Goal: Task Accomplishment & Management: Complete application form

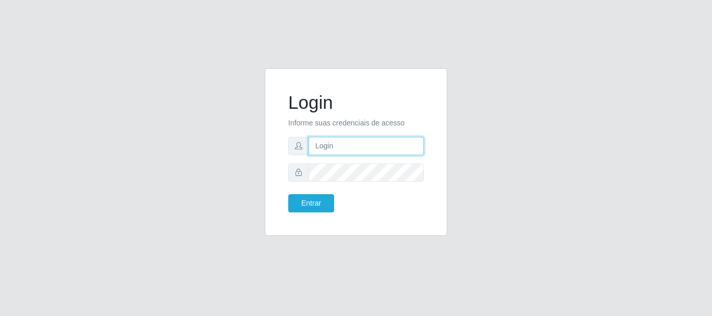
drag, startPoint x: 335, startPoint y: 153, endPoint x: 333, endPoint y: 148, distance: 5.6
click at [333, 149] on input "text" at bounding box center [366, 146] width 115 height 18
type input "jankeilajan@gmail.com"
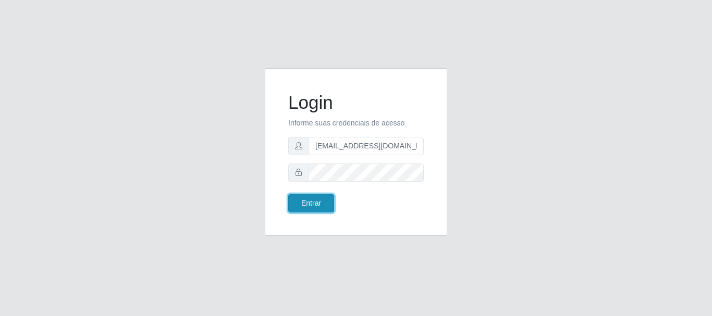
click at [318, 200] on button "Entrar" at bounding box center [311, 203] width 46 height 18
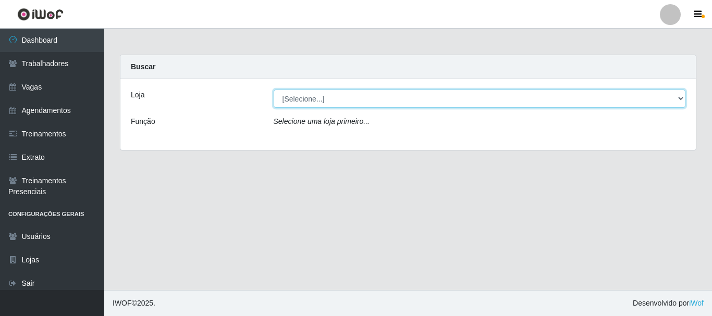
click at [679, 97] on select "[Selecione...] SuperFácil Atacado - Alto de São Manoel SuperFácil Atacado - Ema…" at bounding box center [480, 99] width 412 height 18
select select "503"
click at [274, 90] on select "[Selecione...] SuperFácil Atacado - Alto de São Manoel SuperFácil Atacado - Ema…" at bounding box center [480, 99] width 412 height 18
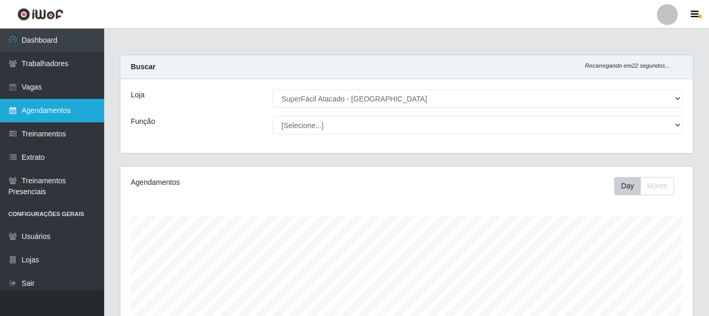
click at [42, 107] on link "Agendamentos" at bounding box center [52, 110] width 104 height 23
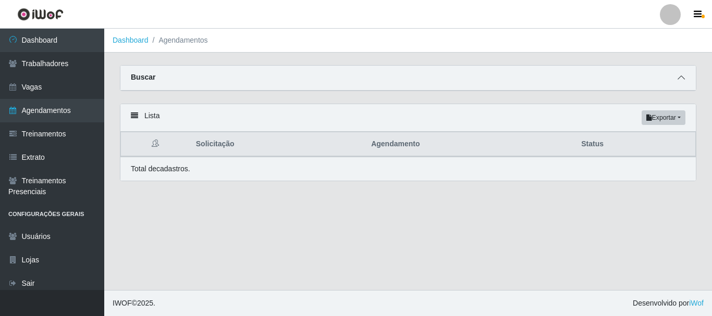
click at [679, 79] on icon at bounding box center [681, 77] width 7 height 7
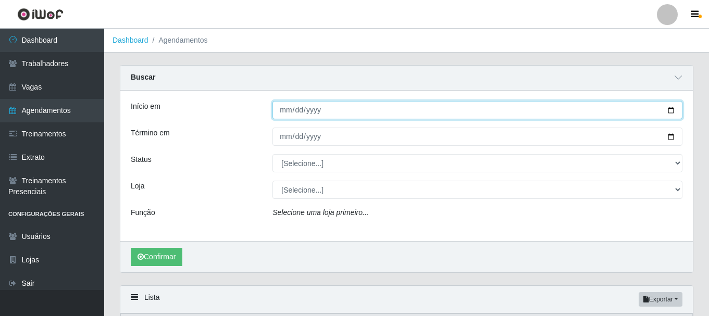
click at [673, 112] on input "Início em" at bounding box center [478, 110] width 410 height 18
type input "2025-10-03"
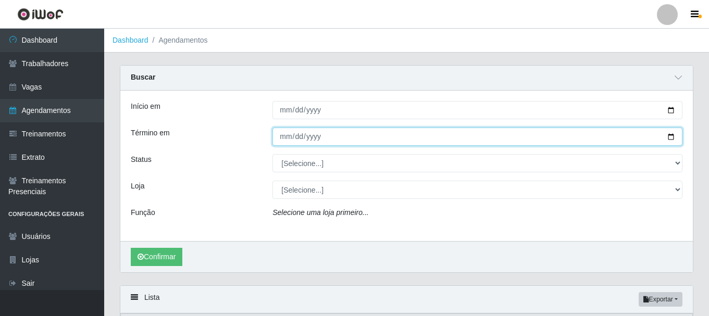
click at [282, 139] on input "Término em" at bounding box center [478, 137] width 410 height 18
click at [671, 140] on input "Término em" at bounding box center [478, 137] width 410 height 18
type input "2025-10-03"
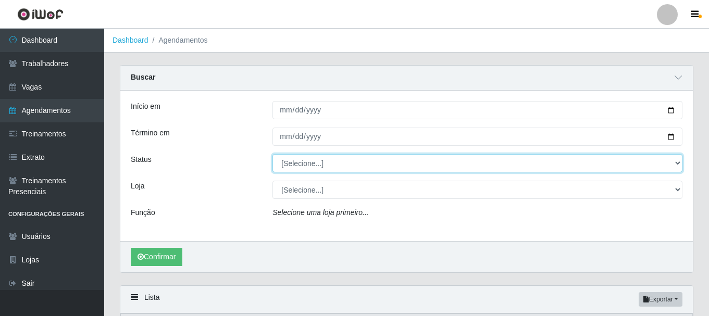
click at [679, 164] on select "[Selecione...] AGENDADO AGUARDANDO LIBERAR EM ANDAMENTO EM REVISÃO FINALIZADO C…" at bounding box center [478, 163] width 410 height 18
select select "AGENDADO"
click at [273, 155] on select "[Selecione...] AGENDADO AGUARDANDO LIBERAR EM ANDAMENTO EM REVISÃO FINALIZADO C…" at bounding box center [478, 163] width 410 height 18
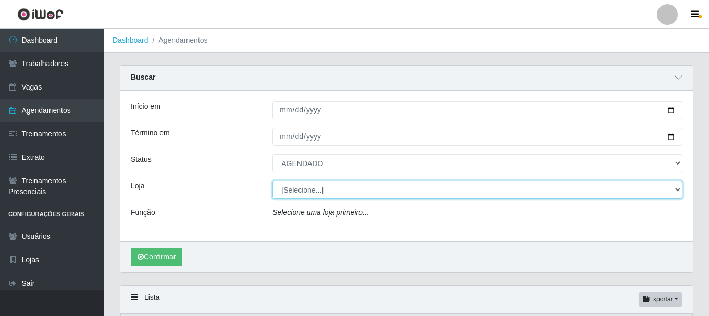
click at [676, 188] on select "[Selecione...] SuperFácil Atacado - Alto de São Manoel SuperFácil Atacado - Ema…" at bounding box center [478, 190] width 410 height 18
select select "503"
click at [273, 181] on select "[Selecione...] SuperFácil Atacado - Alto de São Manoel SuperFácil Atacado - Ema…" at bounding box center [478, 190] width 410 height 18
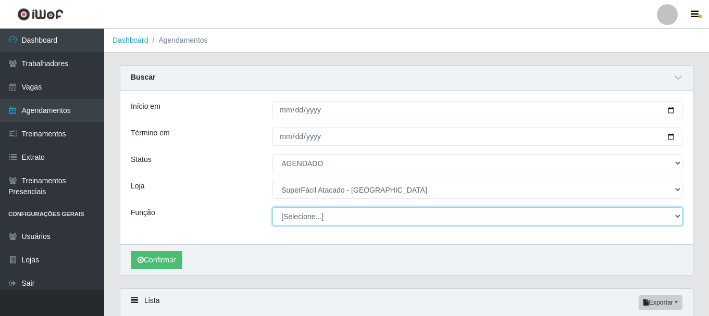
click at [677, 217] on select "[Selecione...] Embalador Embalador + Embalador ++ Operador de Caixa Operador de…" at bounding box center [478, 216] width 410 height 18
select select "73"
click at [273, 208] on select "[Selecione...] Embalador Embalador + Embalador ++ Operador de Caixa Operador de…" at bounding box center [478, 216] width 410 height 18
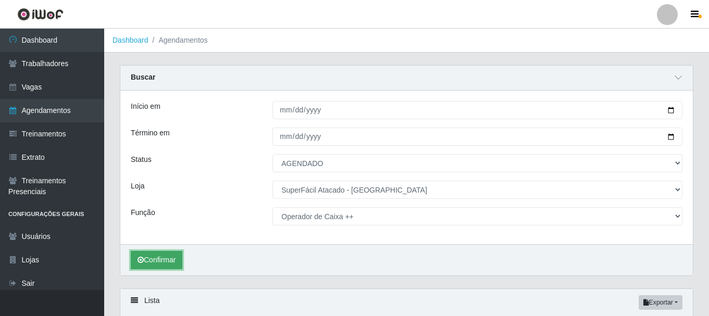
click at [153, 263] on button "Confirmar" at bounding box center [157, 260] width 52 height 18
click at [157, 254] on button "Confirmar" at bounding box center [157, 260] width 52 height 18
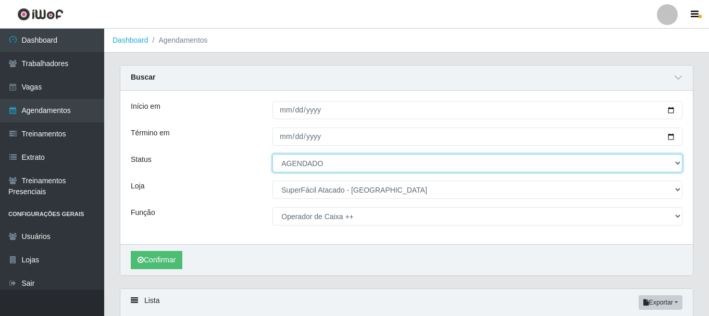
click at [676, 167] on select "[Selecione...] AGENDADO AGUARDANDO LIBERAR EM ANDAMENTO EM REVISÃO FINALIZADO C…" at bounding box center [478, 163] width 410 height 18
click at [273, 155] on select "[Selecione...] AGENDADO AGUARDANDO LIBERAR EM ANDAMENTO EM REVISÃO FINALIZADO C…" at bounding box center [478, 163] width 410 height 18
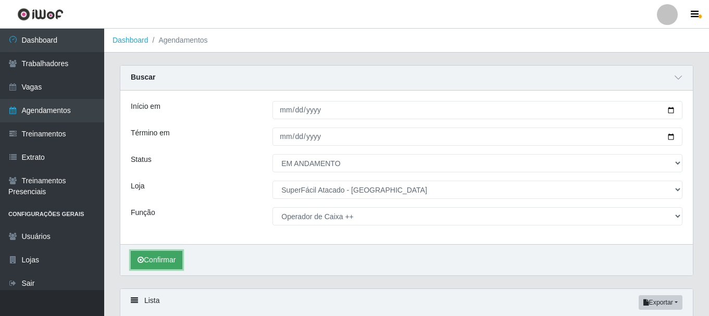
click at [167, 262] on button "Confirmar" at bounding box center [157, 260] width 52 height 18
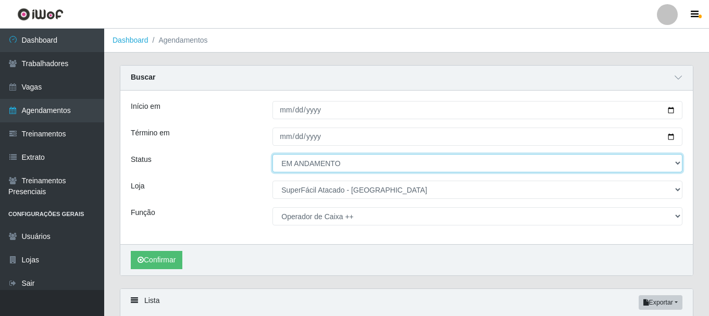
click at [678, 160] on select "[Selecione...] AGENDADO AGUARDANDO LIBERAR EM ANDAMENTO EM REVISÃO FINALIZADO C…" at bounding box center [478, 163] width 410 height 18
select select "[Selecione...]"
click at [273, 155] on select "[Selecione...] AGENDADO AGUARDANDO LIBERAR EM ANDAMENTO EM REVISÃO FINALIZADO C…" at bounding box center [478, 163] width 410 height 18
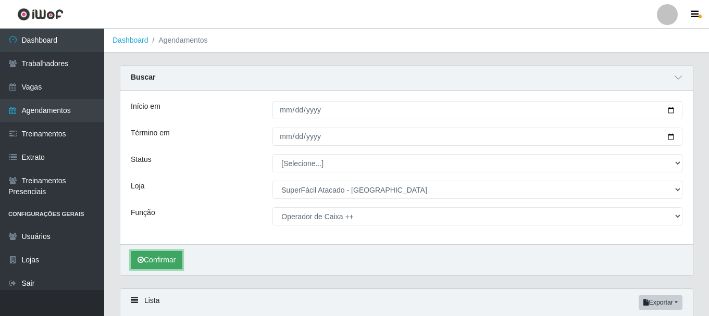
click at [157, 262] on button "Confirmar" at bounding box center [157, 260] width 52 height 18
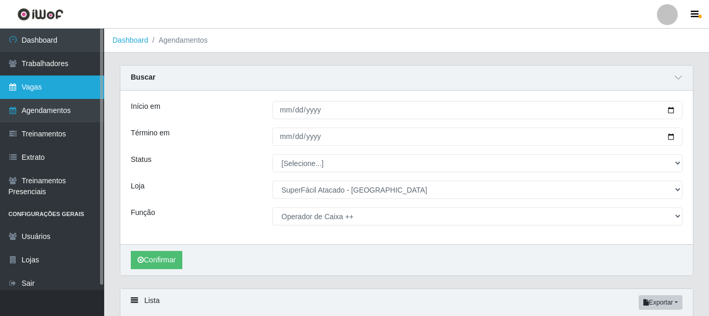
click at [27, 83] on link "Vagas" at bounding box center [52, 87] width 104 height 23
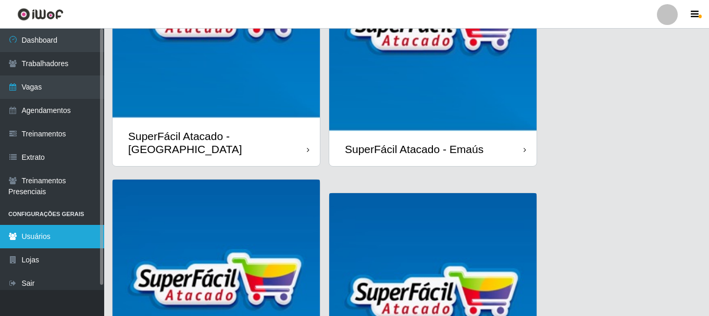
scroll to position [156, 0]
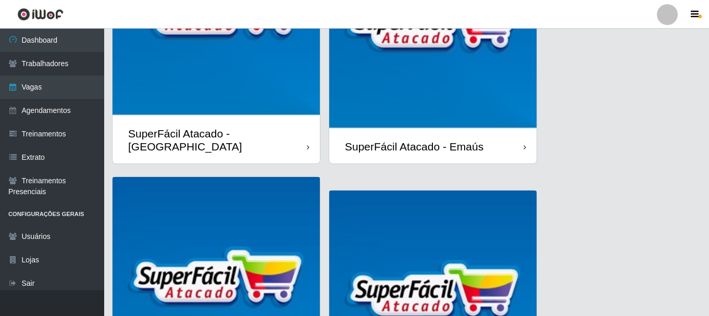
click at [184, 85] on img at bounding box center [216, 12] width 207 height 207
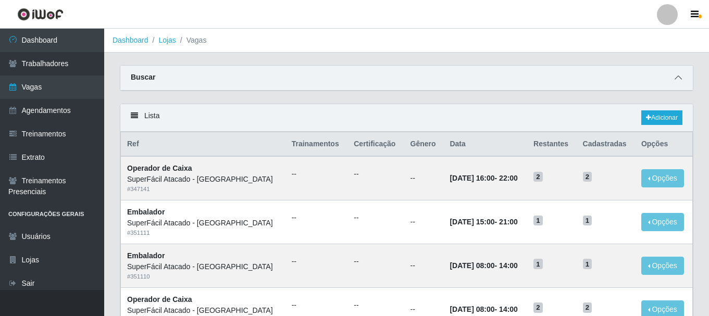
click at [678, 76] on icon at bounding box center [678, 77] width 7 height 7
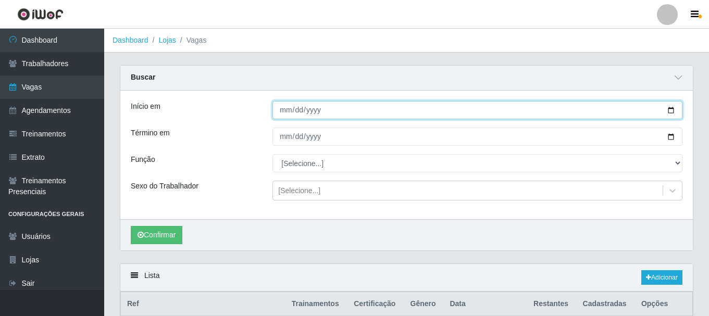
click at [672, 111] on input "Início em" at bounding box center [478, 110] width 410 height 18
type input "[DATE]"
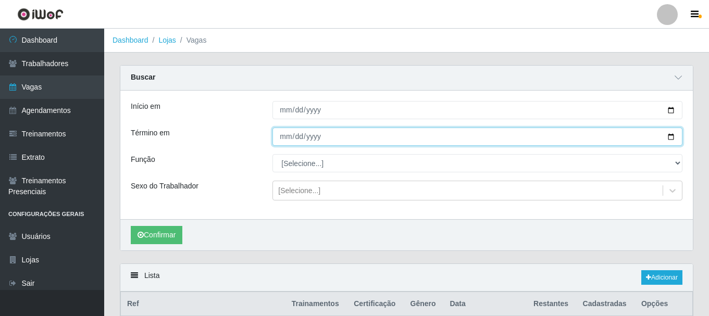
click at [284, 140] on input "Término em" at bounding box center [478, 137] width 410 height 18
click at [669, 134] on input "Término em" at bounding box center [478, 137] width 410 height 18
type input "[DATE]"
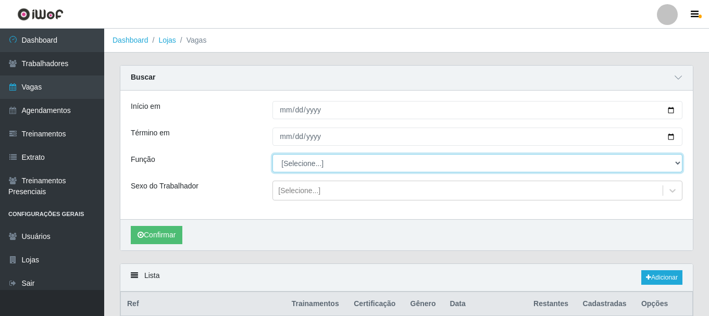
click at [676, 163] on select "[Selecione...] Embalador Embalador + Embalador ++ Operador de Caixa Operador de…" at bounding box center [478, 163] width 410 height 18
select select "73"
click at [273, 155] on select "[Selecione...] Embalador Embalador + Embalador ++ Operador de Caixa Operador de…" at bounding box center [478, 163] width 410 height 18
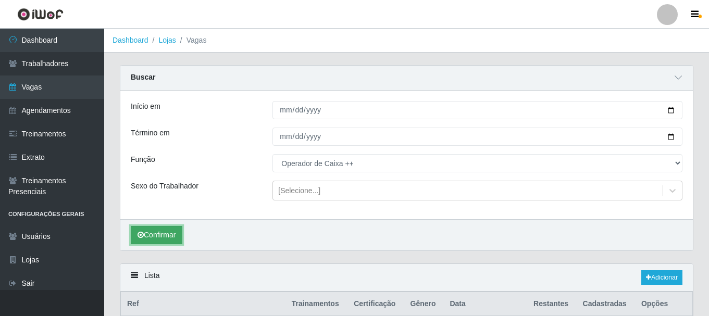
click at [177, 240] on button "Confirmar" at bounding box center [157, 235] width 52 height 18
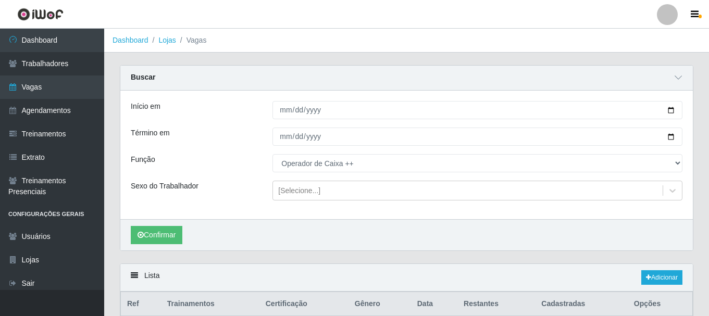
click at [202, 41] on li "Vagas" at bounding box center [191, 40] width 31 height 11
click at [137, 39] on link "Dashboard" at bounding box center [131, 40] width 36 height 8
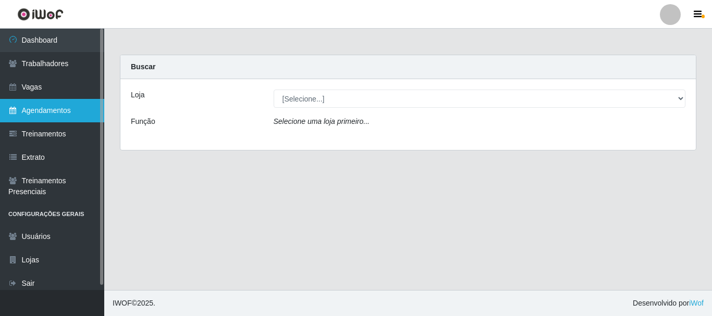
click at [55, 110] on link "Agendamentos" at bounding box center [52, 110] width 104 height 23
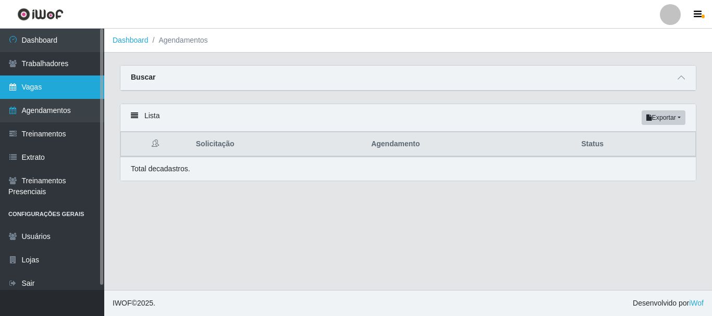
click at [52, 91] on link "Vagas" at bounding box center [52, 87] width 104 height 23
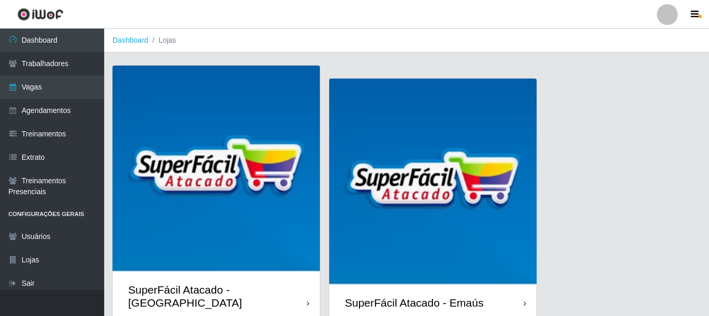
click at [167, 43] on li "Lojas" at bounding box center [163, 40] width 28 height 11
drag, startPoint x: 262, startPoint y: 208, endPoint x: 255, endPoint y: 197, distance: 13.1
click at [261, 208] on img at bounding box center [216, 169] width 207 height 207
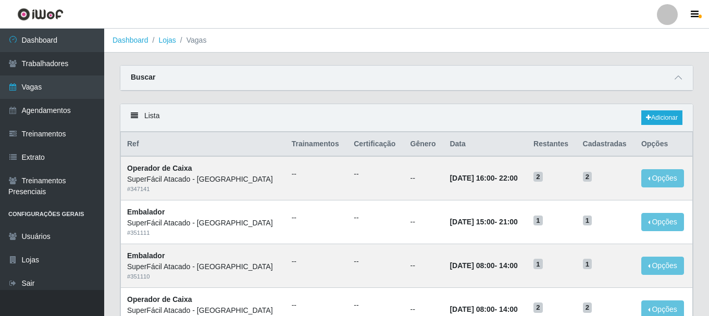
click at [197, 43] on li "Vagas" at bounding box center [191, 40] width 31 height 11
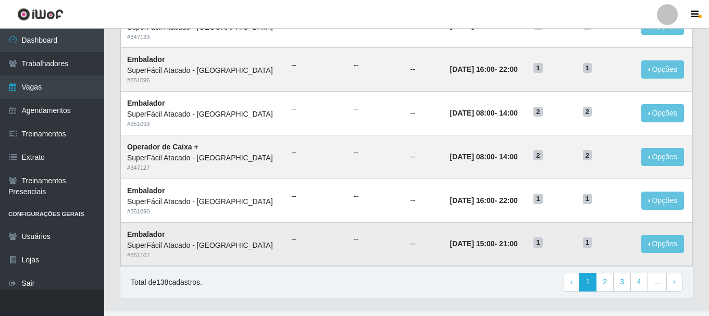
scroll to position [567, 0]
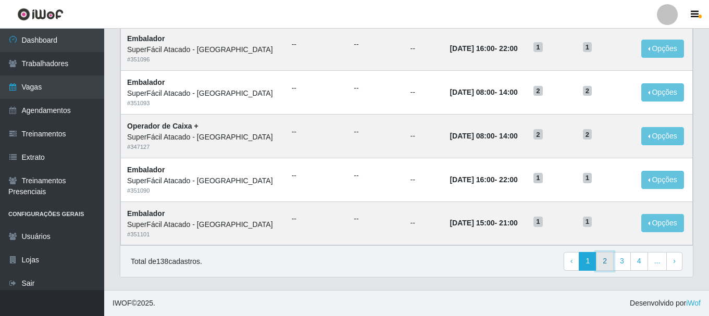
click at [606, 262] on link "2" at bounding box center [605, 261] width 18 height 19
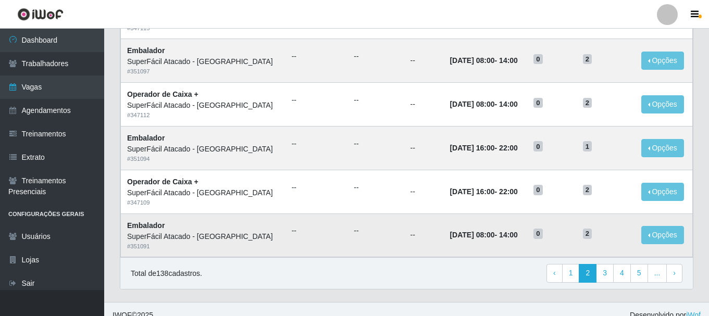
scroll to position [567, 0]
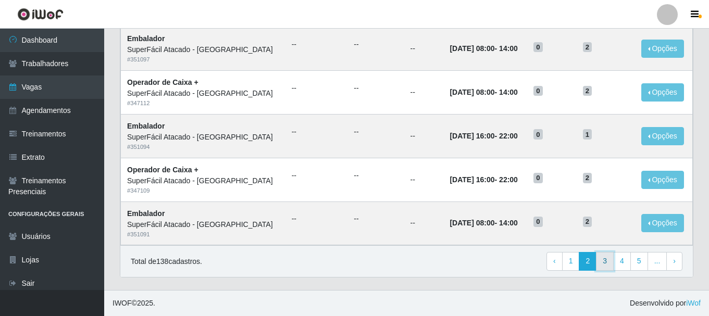
click at [608, 263] on link "3" at bounding box center [605, 261] width 18 height 19
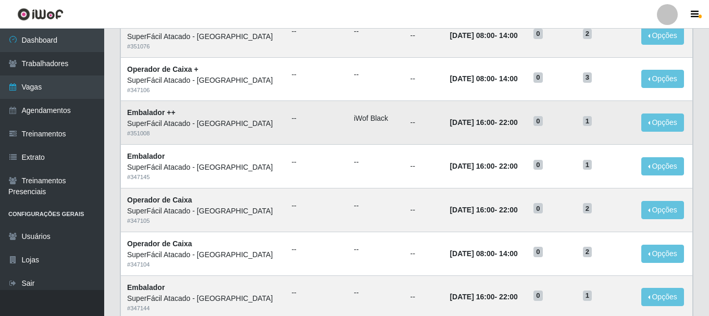
scroll to position [469, 0]
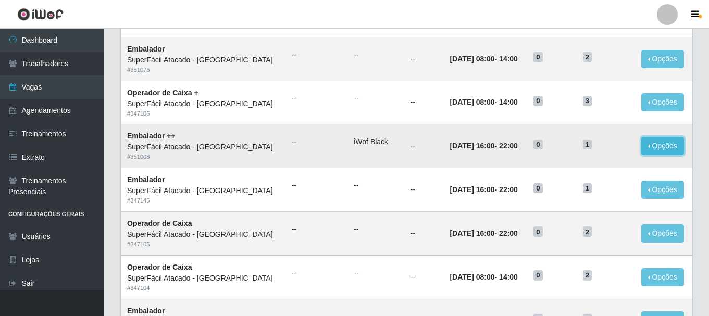
click at [654, 153] on button "Opções" at bounding box center [663, 146] width 43 height 18
click at [286, 156] on td "--" at bounding box center [317, 147] width 63 height 44
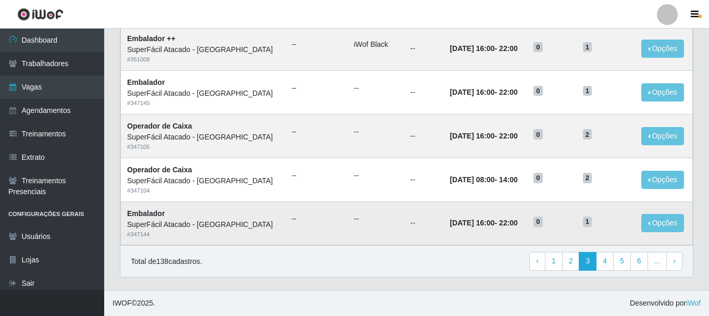
scroll to position [567, 0]
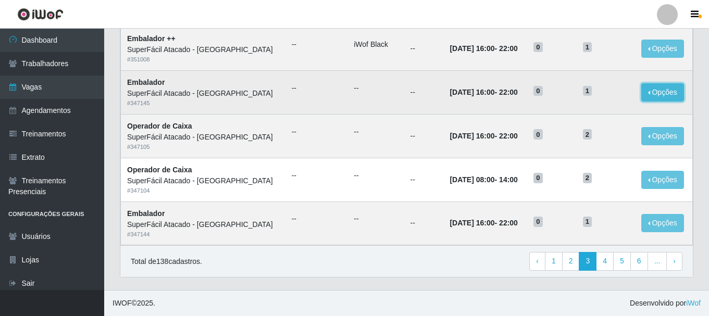
click at [660, 93] on button "Opções" at bounding box center [663, 92] width 43 height 18
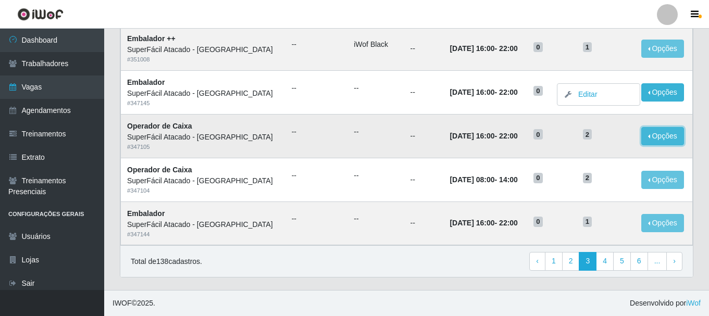
click at [670, 138] on button "Opções" at bounding box center [663, 136] width 43 height 18
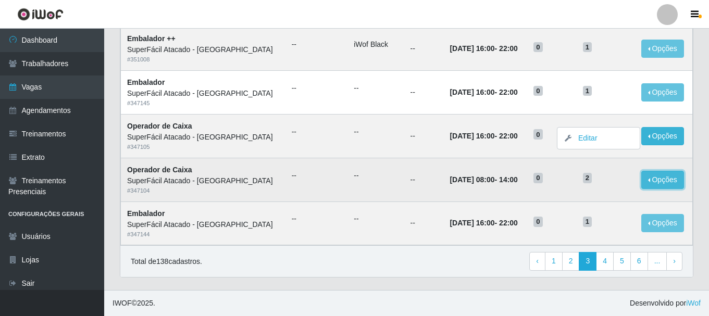
click at [669, 181] on button "Opções" at bounding box center [663, 180] width 43 height 18
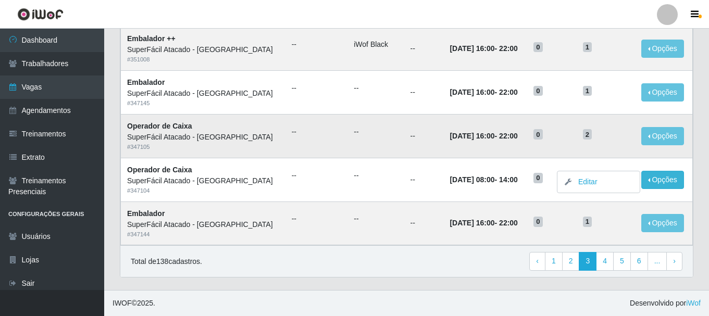
click at [326, 155] on td "--" at bounding box center [317, 136] width 63 height 44
click at [606, 263] on link "4" at bounding box center [605, 261] width 18 height 19
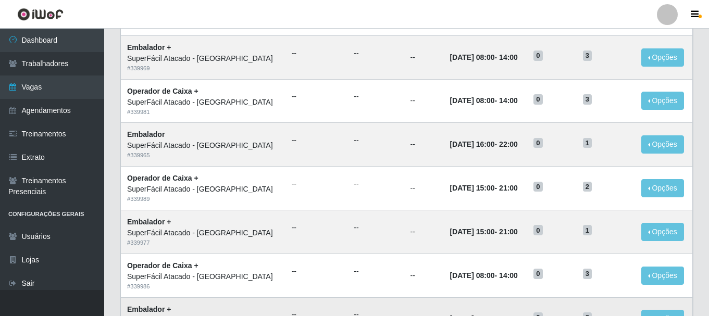
scroll to position [567, 0]
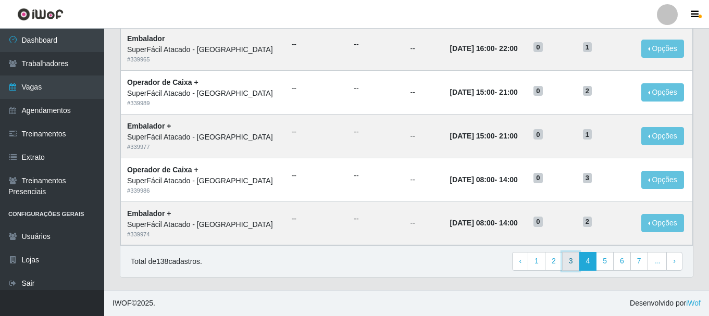
click at [577, 263] on link "3" at bounding box center [571, 261] width 18 height 19
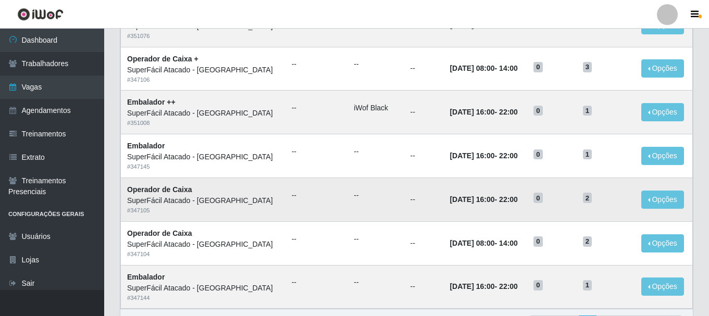
scroll to position [567, 0]
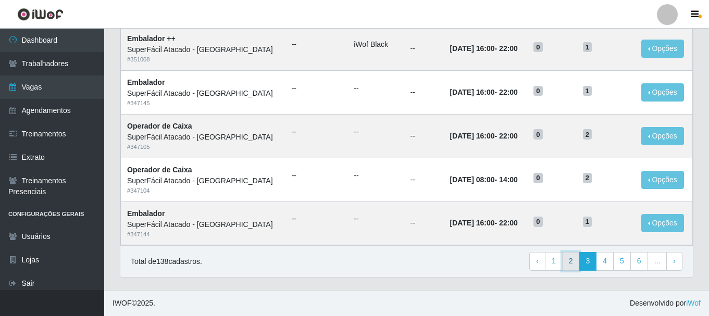
click at [573, 265] on link "2" at bounding box center [571, 261] width 18 height 19
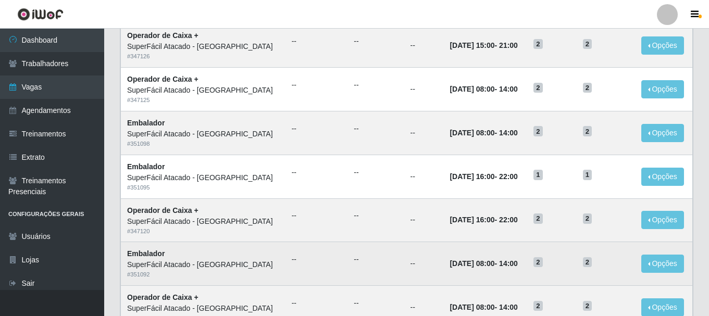
scroll to position [156, 0]
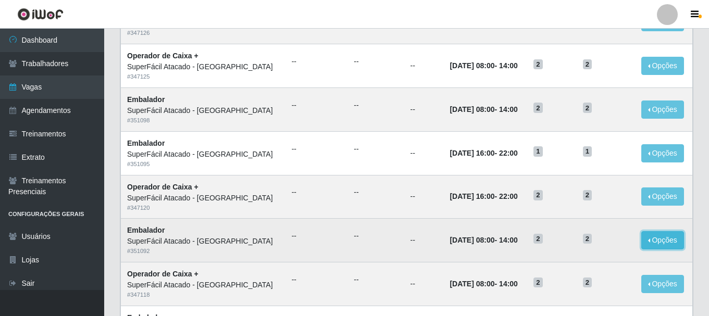
click at [650, 242] on button "Opções" at bounding box center [663, 240] width 43 height 18
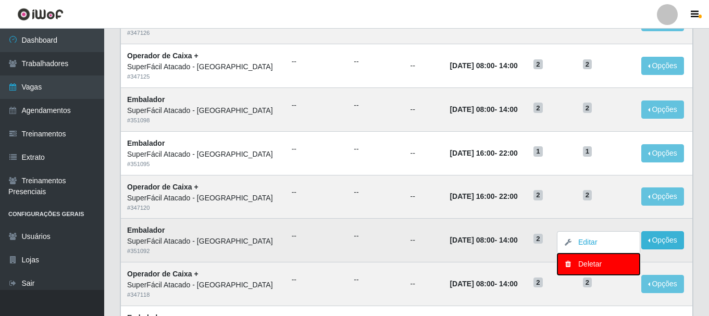
click at [599, 266] on div "Deletar" at bounding box center [599, 264] width 62 height 11
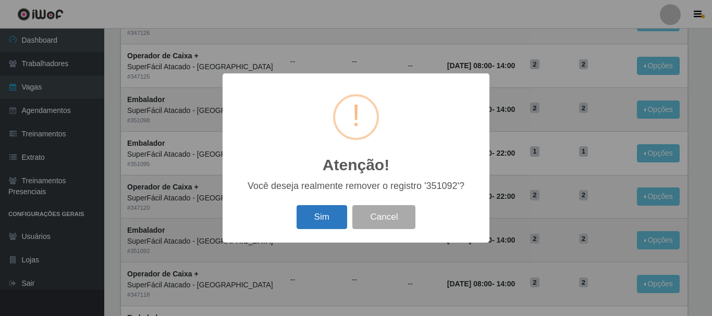
click at [320, 216] on button "Sim" at bounding box center [322, 217] width 51 height 24
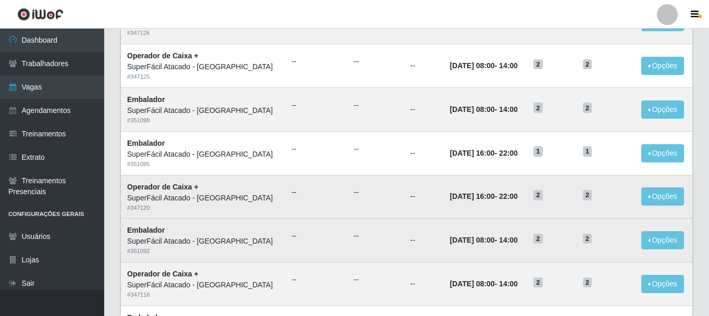
scroll to position [0, 0]
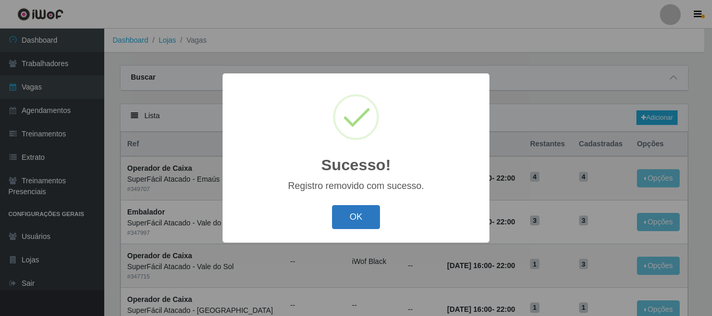
click at [366, 218] on button "OK" at bounding box center [356, 217] width 48 height 24
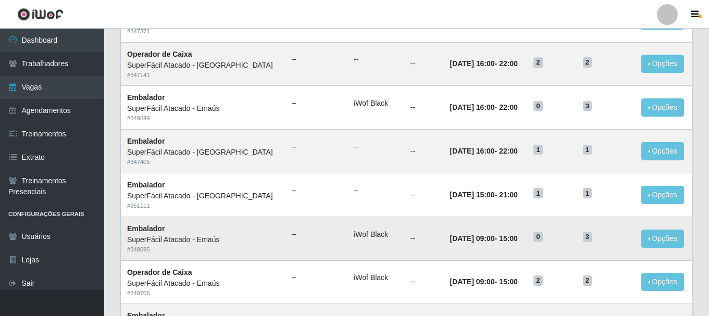
scroll to position [313, 0]
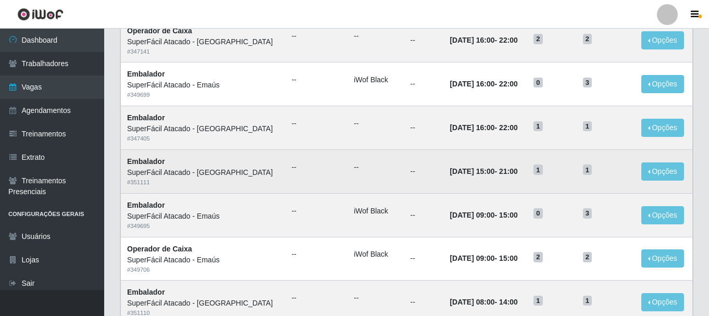
click at [362, 173] on ul "--" at bounding box center [376, 167] width 44 height 11
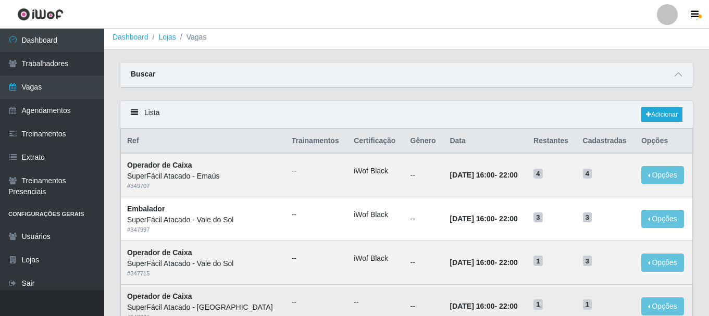
scroll to position [0, 0]
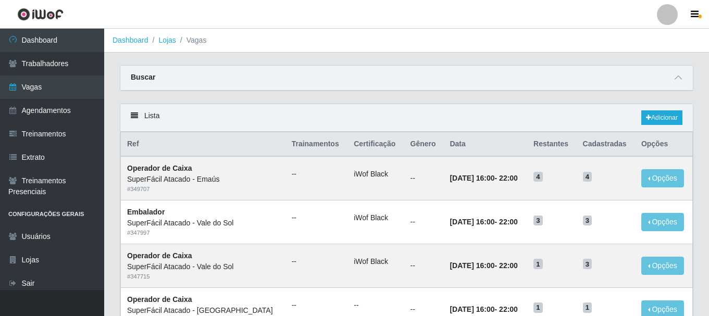
click at [199, 39] on li "Vagas" at bounding box center [191, 40] width 31 height 11
click at [678, 77] on icon at bounding box center [678, 77] width 7 height 7
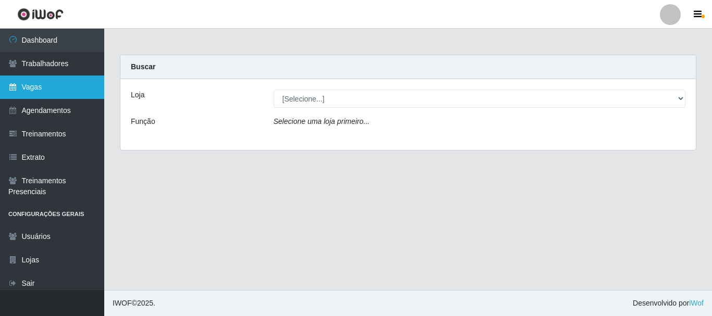
click at [27, 89] on link "Vagas" at bounding box center [52, 87] width 104 height 23
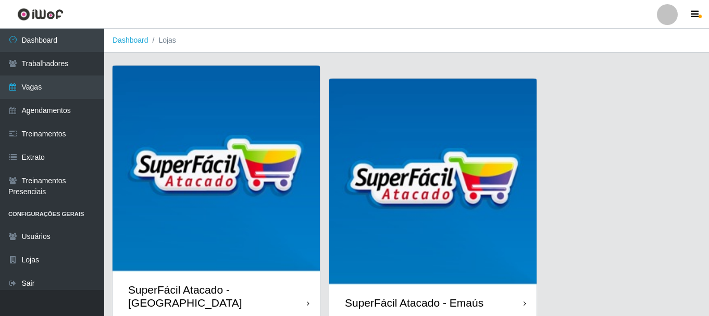
click at [245, 252] on img at bounding box center [216, 169] width 207 height 207
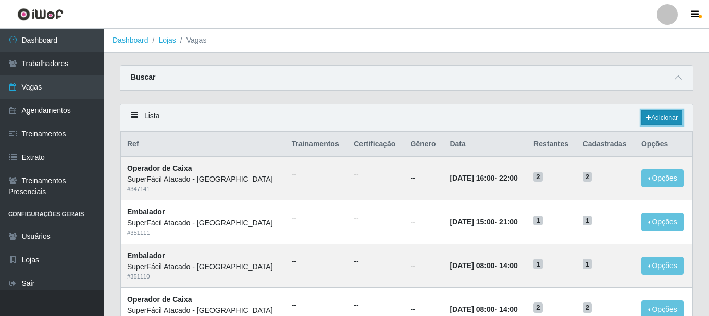
click at [661, 118] on link "Adicionar" at bounding box center [662, 118] width 41 height 15
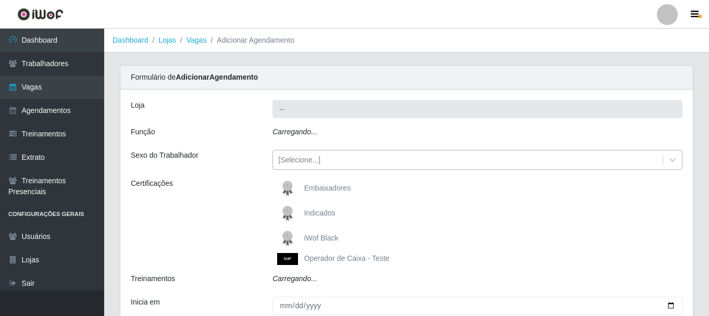
type input "SuperFácil Atacado - [GEOGRAPHIC_DATA]"
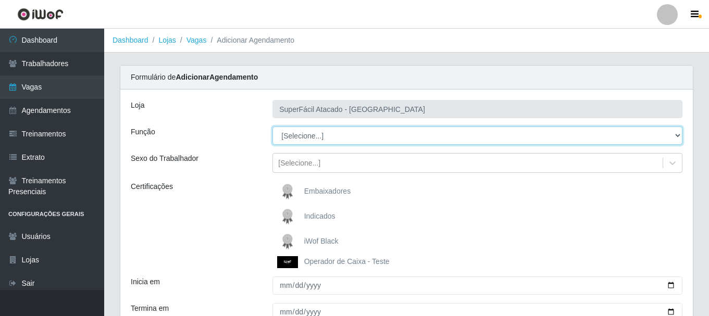
click at [680, 136] on select "[Selecione...] Embalador Embalador + Embalador ++ Operador de Caixa Operador de…" at bounding box center [478, 136] width 410 height 18
select select "73"
click at [273, 127] on select "[Selecione...] Embalador Embalador + Embalador ++ Operador de Caixa Operador de…" at bounding box center [478, 136] width 410 height 18
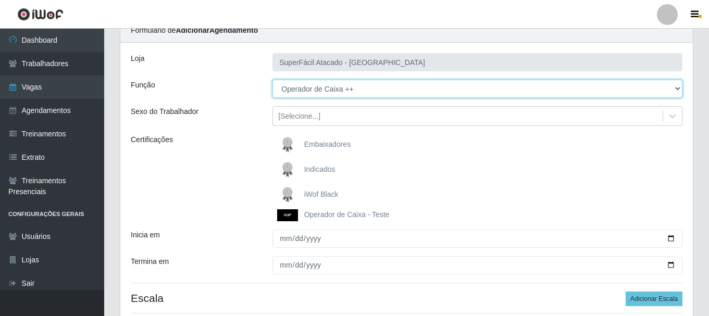
scroll to position [49, 0]
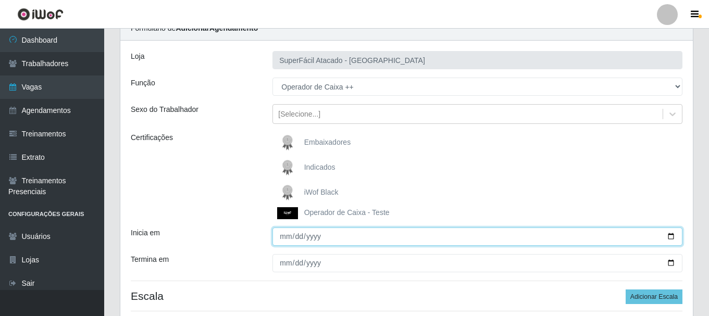
click at [671, 239] on input "Inicia em" at bounding box center [478, 237] width 410 height 18
type input "[DATE]"
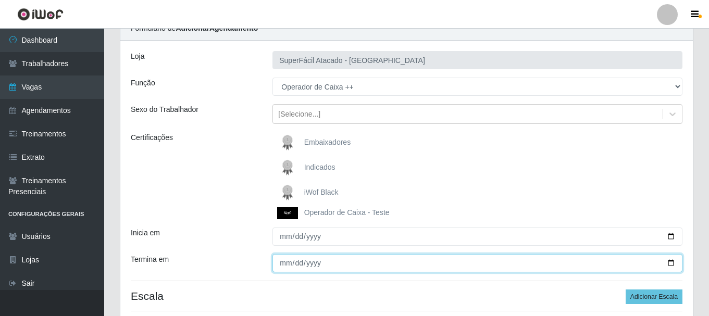
click at [290, 262] on input "Termina em" at bounding box center [478, 263] width 410 height 18
click at [672, 263] on input "Termina em" at bounding box center [478, 263] width 410 height 18
type input "[DATE]"
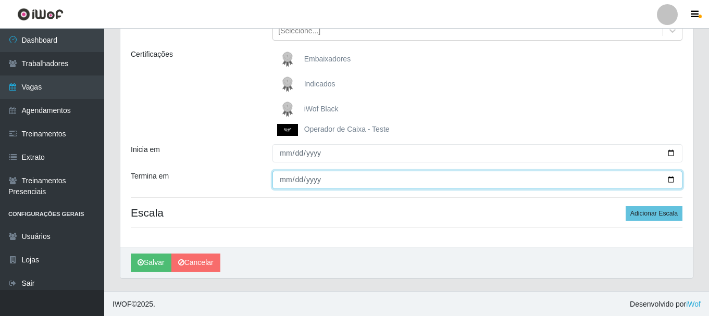
scroll to position [134, 0]
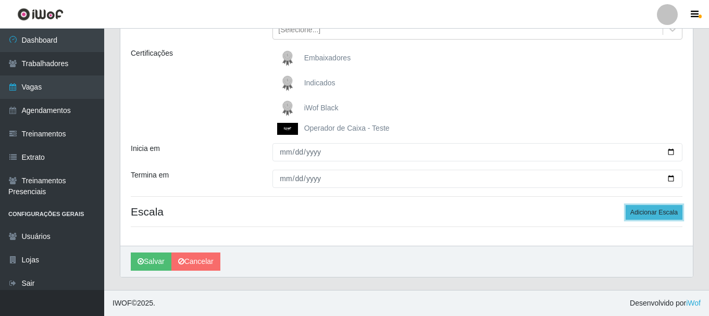
click at [647, 214] on button "Adicionar Escala" at bounding box center [654, 212] width 57 height 15
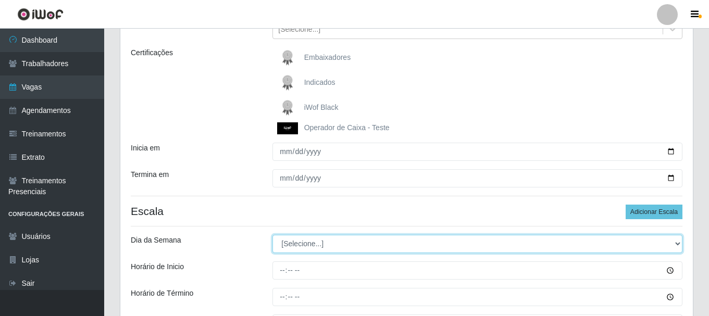
click at [677, 244] on select "[Selecione...] Segunda Terça Quarta Quinta Sexta Sábado Domingo" at bounding box center [478, 244] width 410 height 18
select select "5"
click at [273, 235] on select "[Selecione...] Segunda Terça Quarta Quinta Sexta Sábado Domingo" at bounding box center [478, 244] width 410 height 18
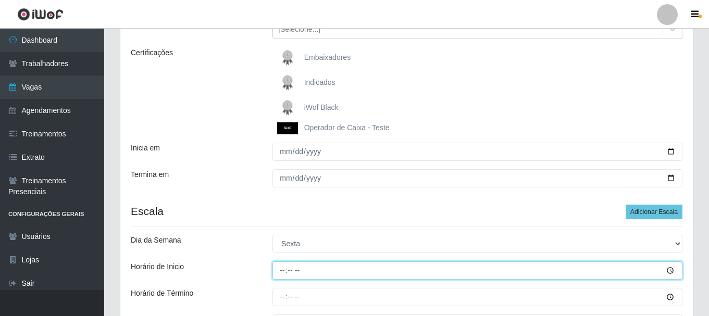
click at [411, 276] on input "Horário de Inicio" at bounding box center [478, 271] width 410 height 18
click at [280, 273] on input "Horário de Inicio" at bounding box center [478, 271] width 410 height 18
type input "08:00"
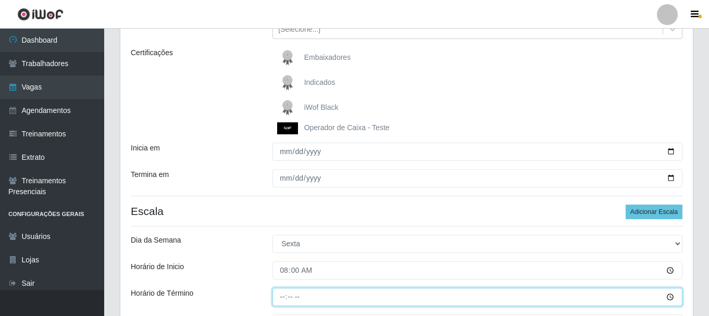
click at [279, 298] on input "Horário de Término" at bounding box center [478, 297] width 410 height 18
type input "14:00"
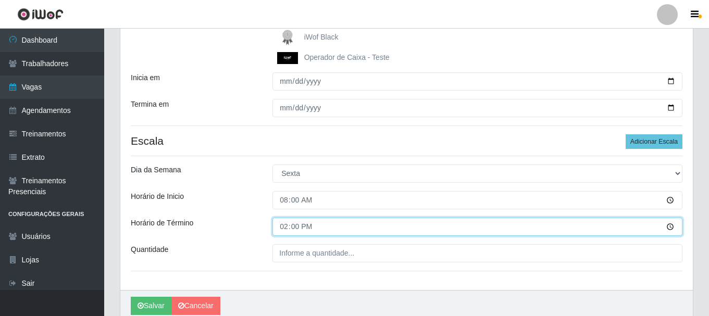
scroll to position [235, 0]
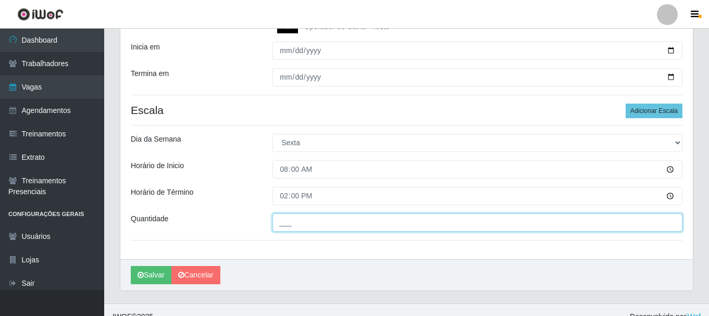
click at [280, 225] on input "___" at bounding box center [478, 223] width 410 height 18
type input "2__"
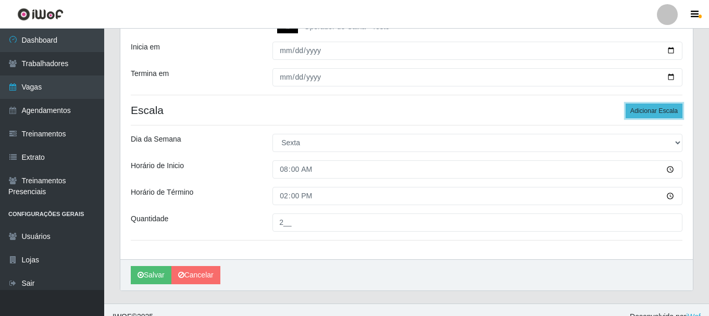
click at [658, 112] on button "Adicionar Escala" at bounding box center [654, 111] width 57 height 15
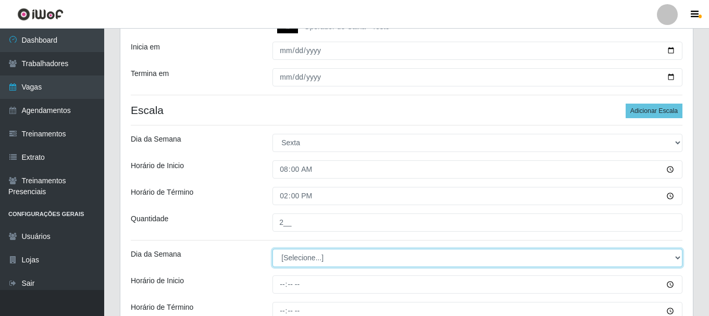
click at [676, 258] on select "[Selecione...] Segunda Terça Quarta Quinta Sexta Sábado Domingo" at bounding box center [478, 258] width 410 height 18
select select "5"
click at [273, 249] on select "[Selecione...] Segunda Terça Quarta Quinta Sexta Sábado Domingo" at bounding box center [478, 258] width 410 height 18
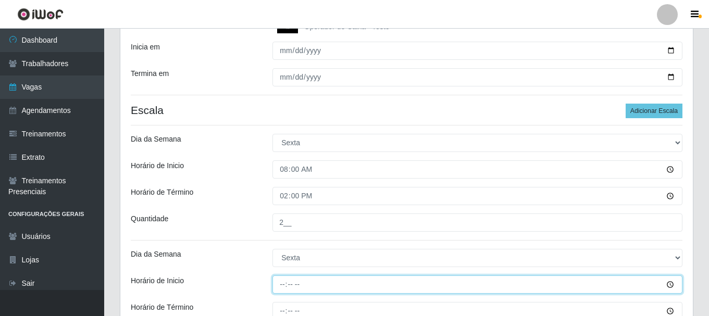
click at [280, 283] on input "Horário de Inicio" at bounding box center [478, 285] width 410 height 18
type input "15:00"
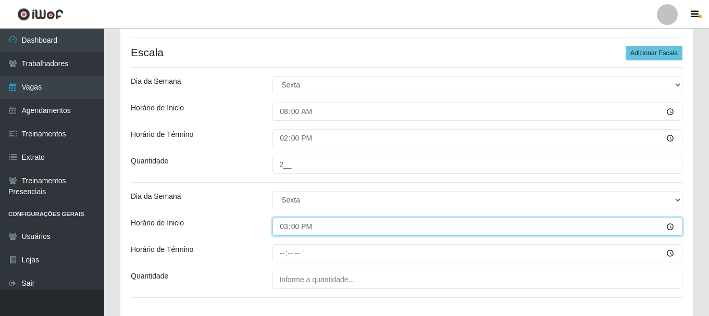
scroll to position [302, 0]
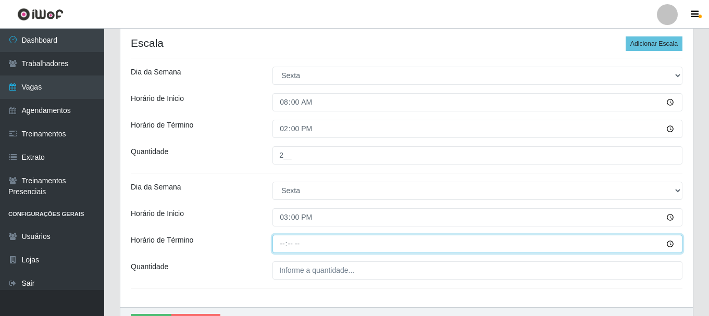
click at [279, 243] on input "Horário de Término" at bounding box center [478, 244] width 410 height 18
type input "21:00"
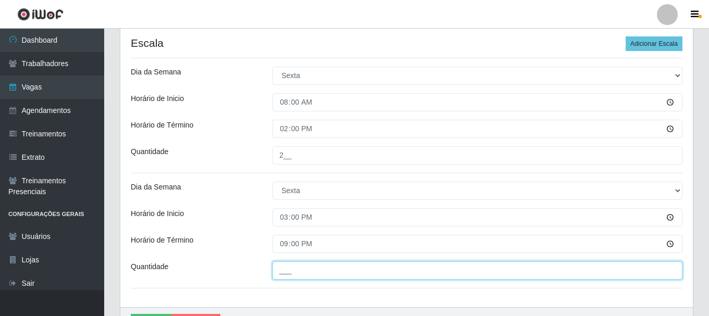
click at [292, 278] on input "___" at bounding box center [478, 271] width 410 height 18
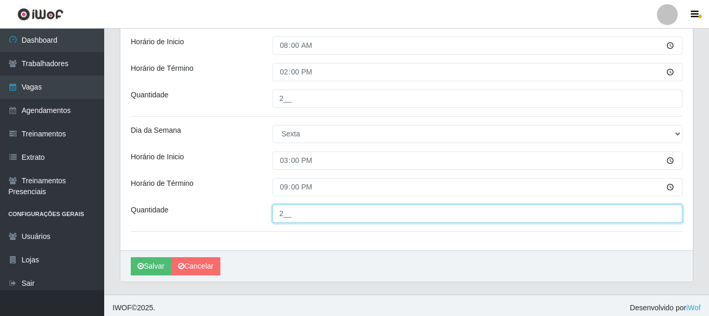
scroll to position [364, 0]
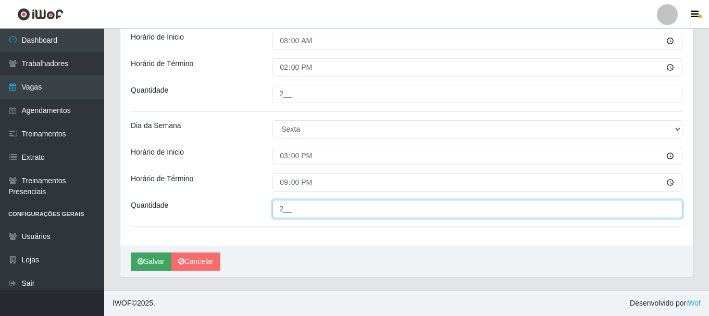
type input "2__"
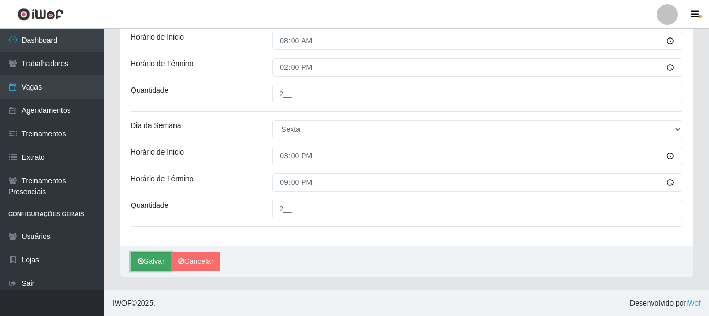
click at [151, 263] on button "Salvar" at bounding box center [151, 262] width 41 height 18
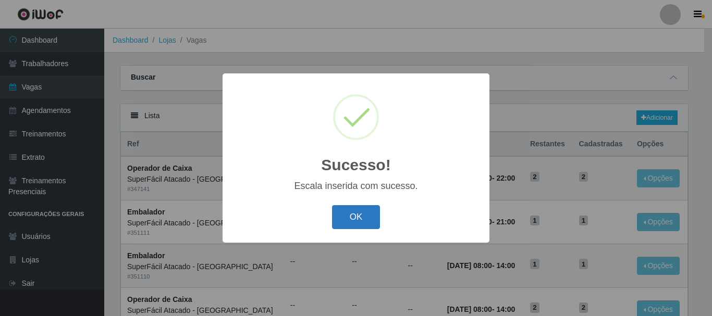
click at [357, 220] on button "OK" at bounding box center [356, 217] width 48 height 24
